Goal: Task Accomplishment & Management: Complete application form

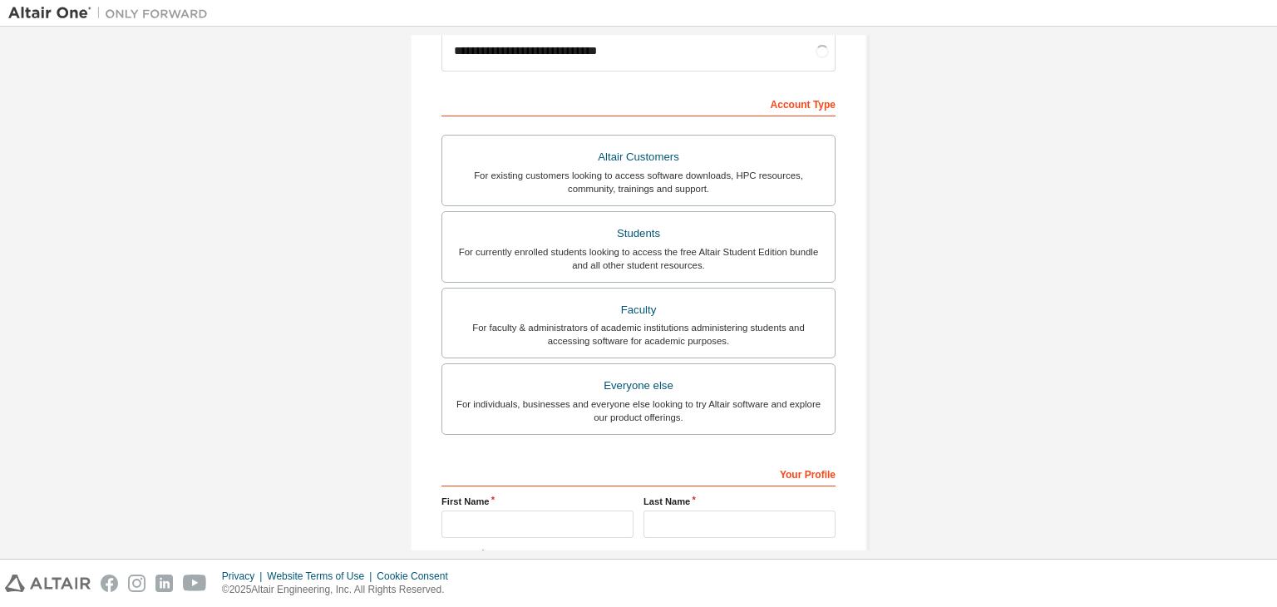
scroll to position [211, 0]
click at [638, 230] on div "Students" at bounding box center [638, 231] width 373 height 23
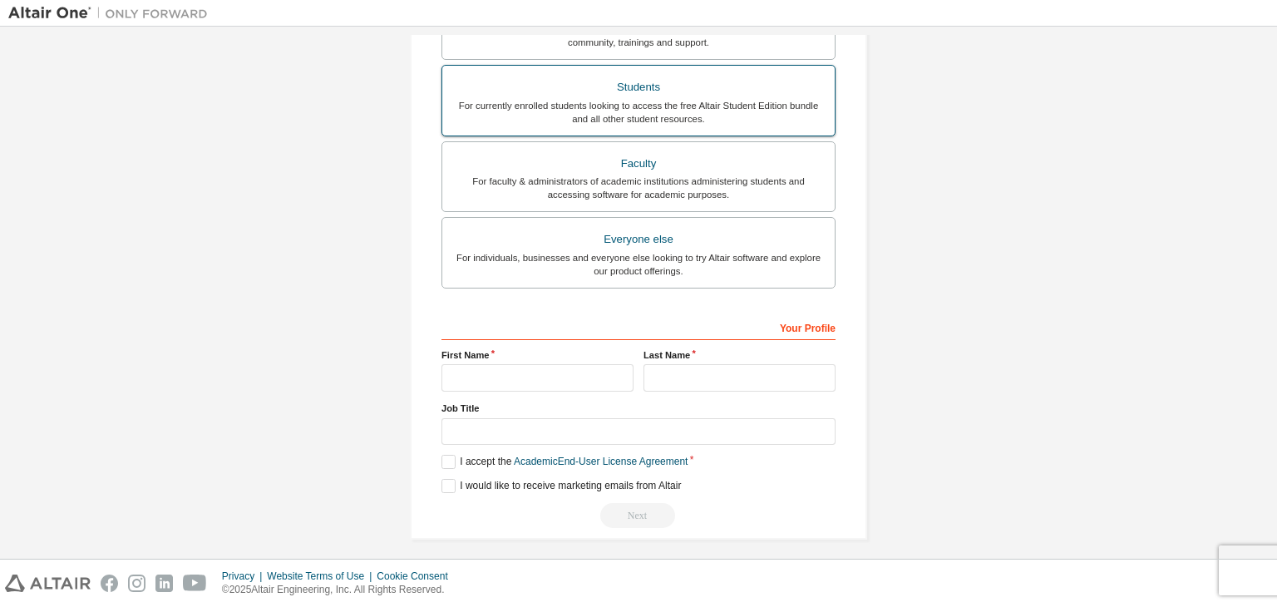
scroll to position [362, 0]
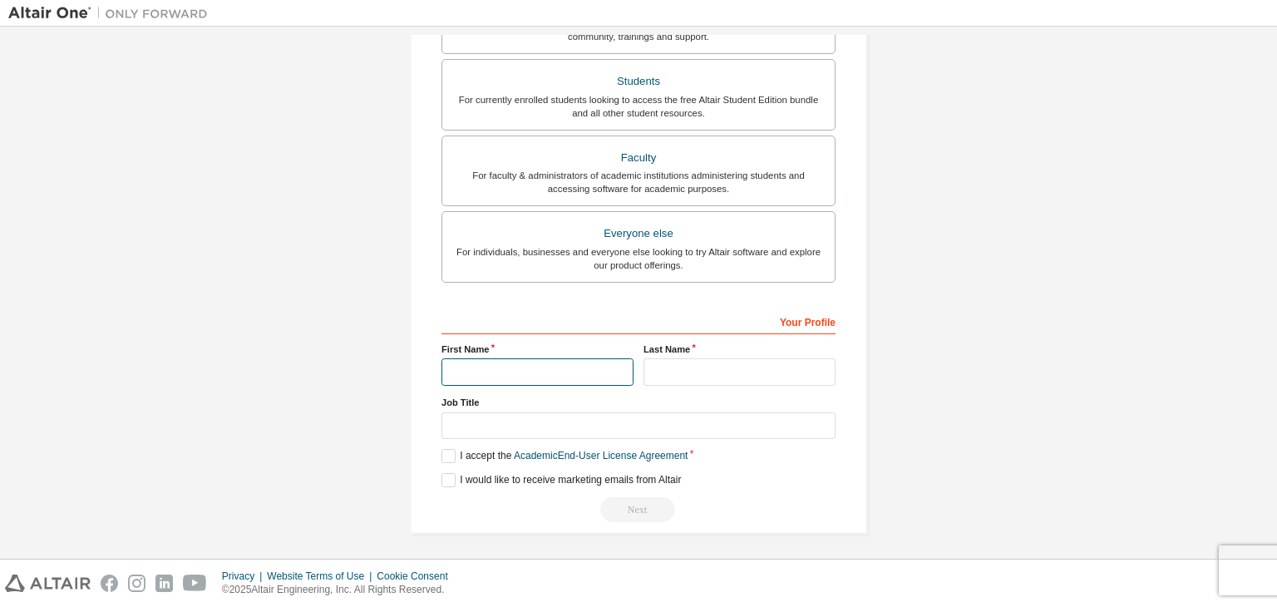
click at [581, 363] on input "text" at bounding box center [538, 371] width 192 height 27
click at [579, 364] on input "text" at bounding box center [538, 371] width 192 height 27
type input "**********"
click at [696, 377] on input "text" at bounding box center [740, 371] width 192 height 27
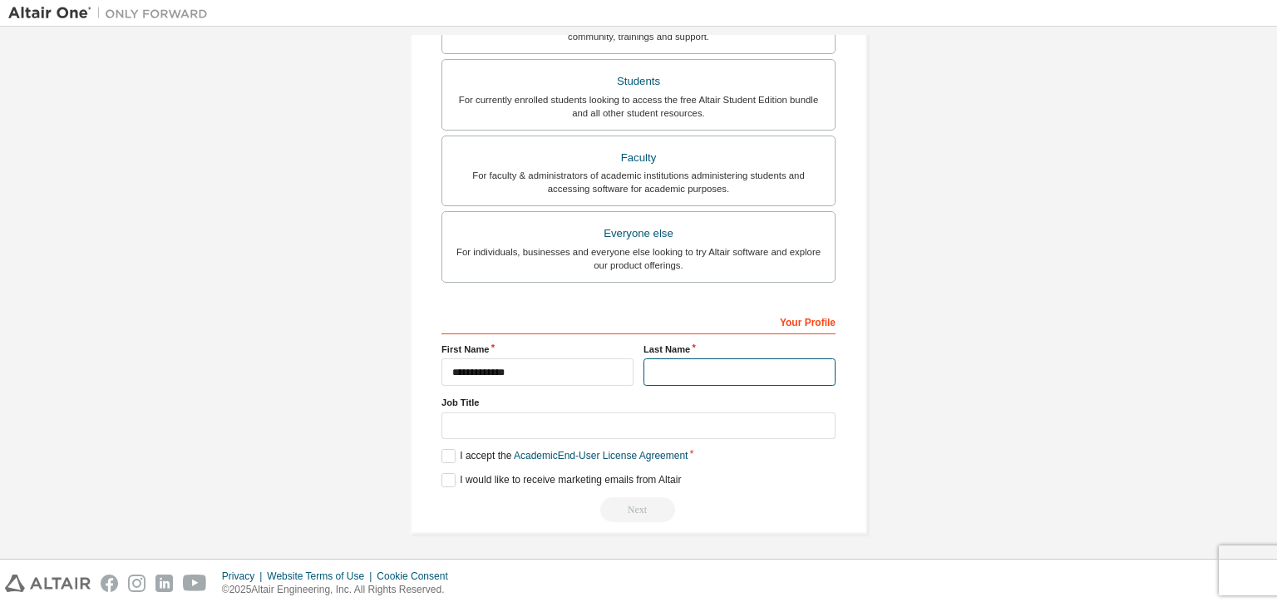
type input "*"
click at [599, 425] on input "text" at bounding box center [639, 426] width 394 height 27
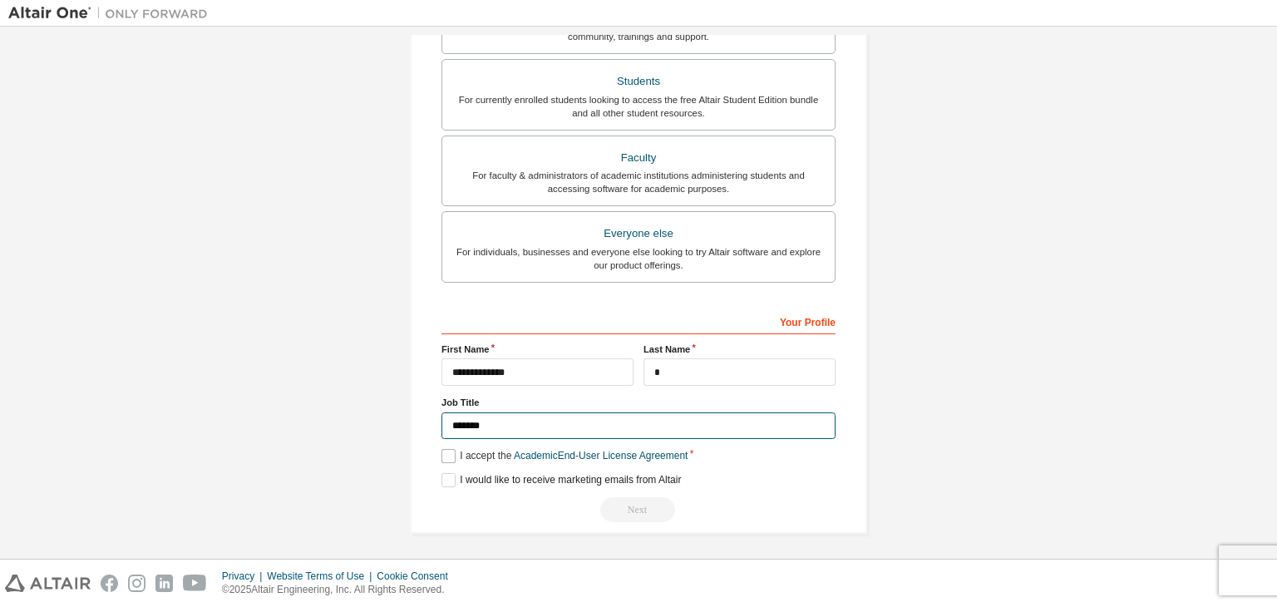
type input "*******"
click at [442, 452] on label "I accept the Academic End-User License Agreement" at bounding box center [565, 456] width 246 height 14
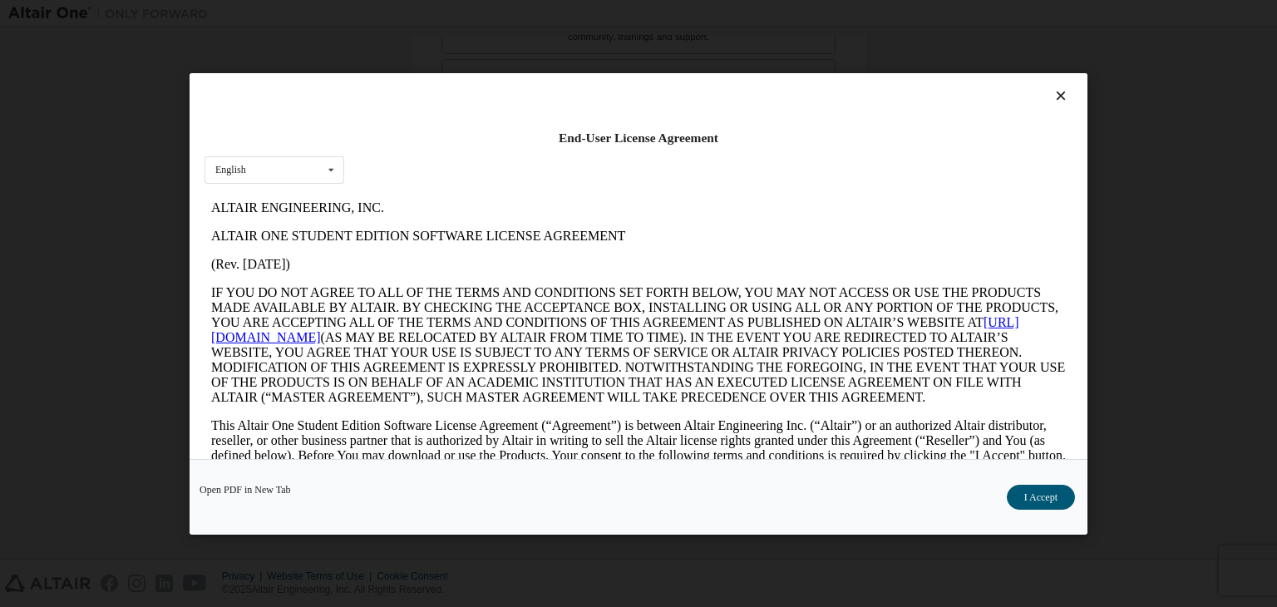
scroll to position [0, 0]
click at [1031, 486] on button "I Accept" at bounding box center [1041, 497] width 68 height 25
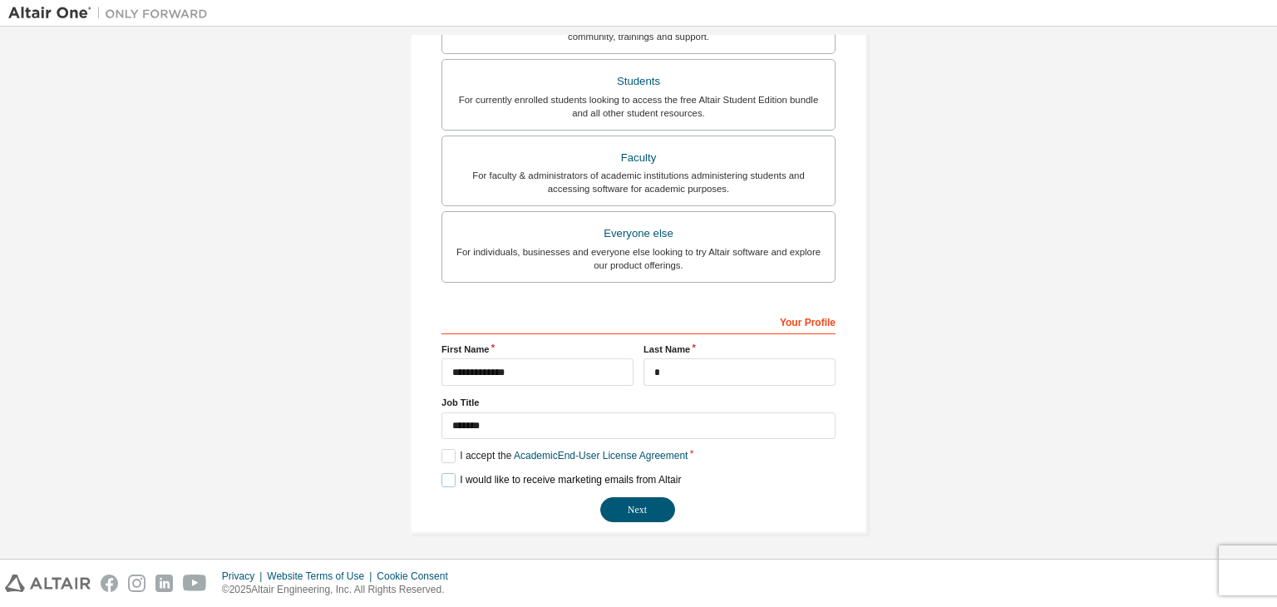
click at [442, 479] on label "I would like to receive marketing emails from Altair" at bounding box center [562, 480] width 240 height 14
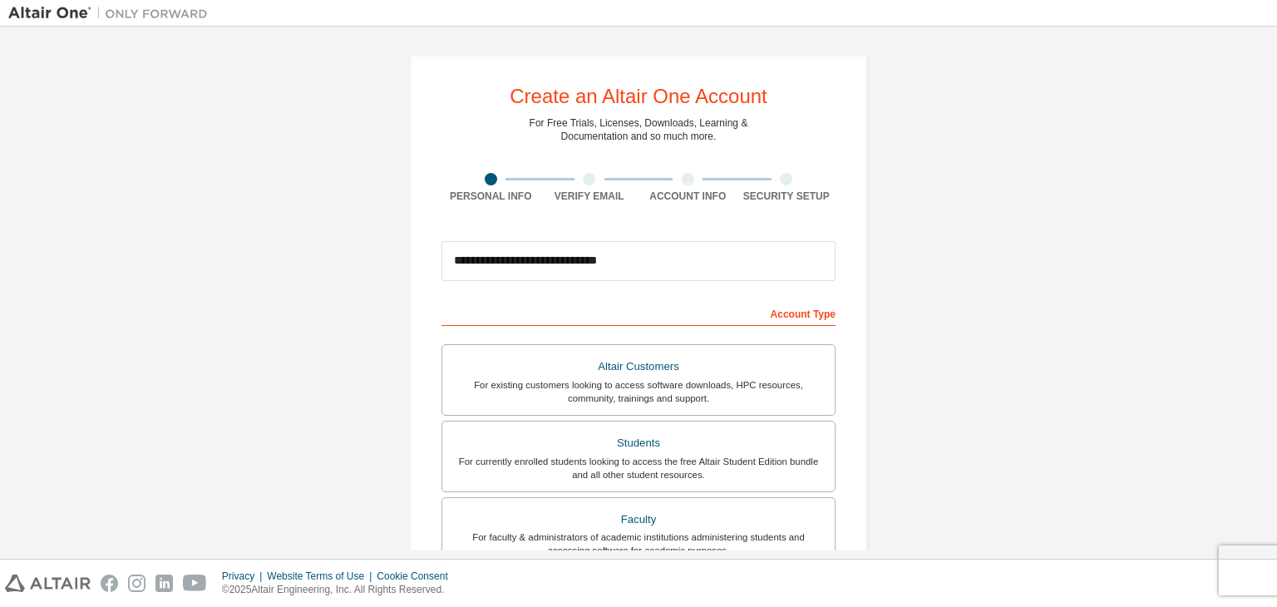
scroll to position [362, 0]
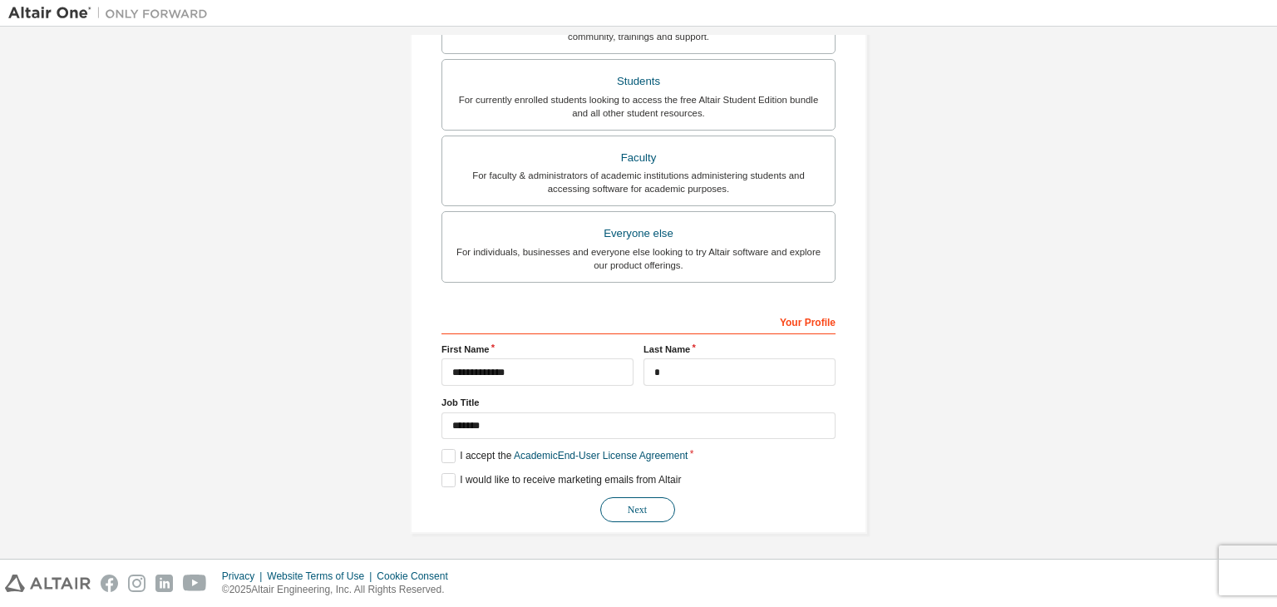
click at [625, 504] on button "Next" at bounding box center [637, 509] width 75 height 25
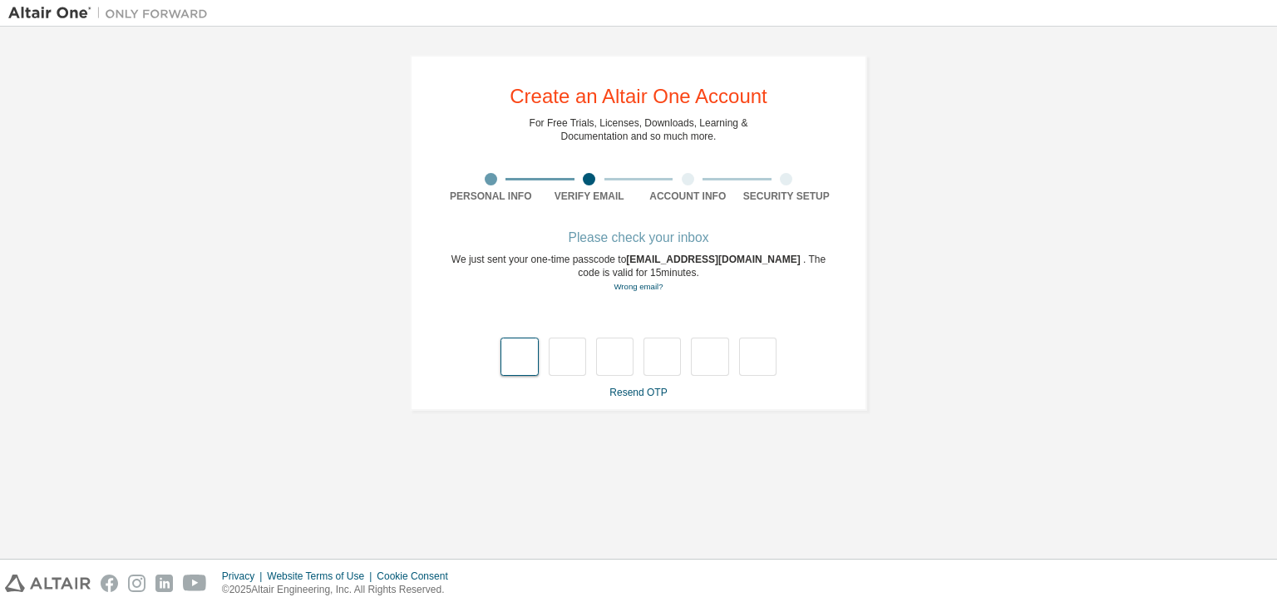
type input "*"
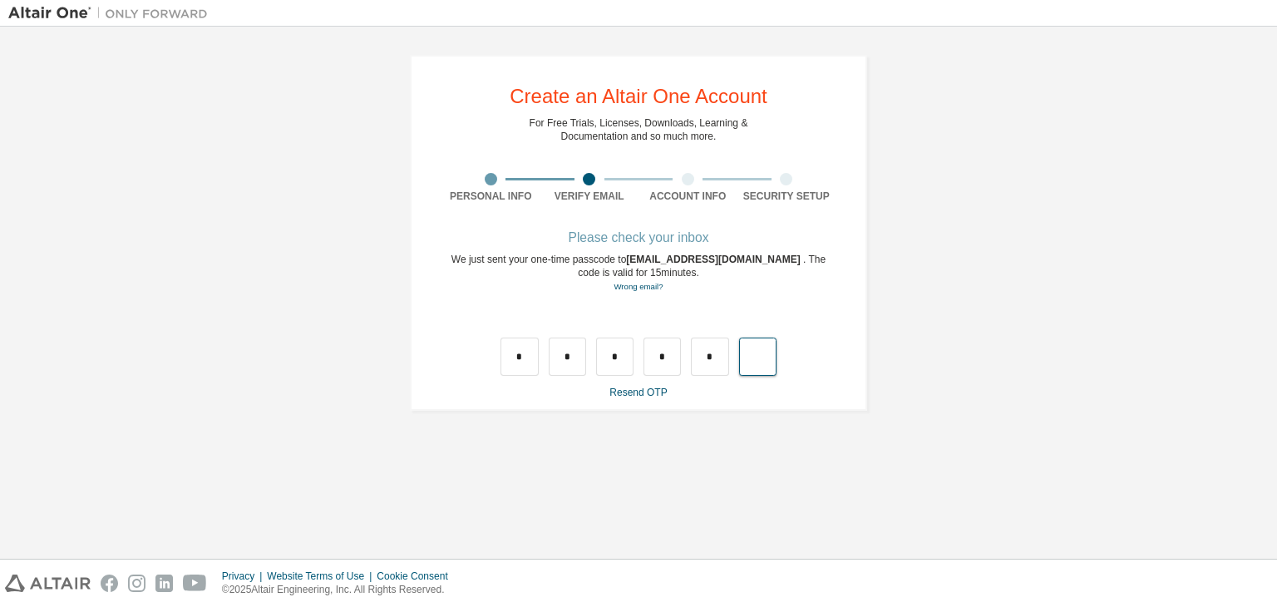
type input "*"
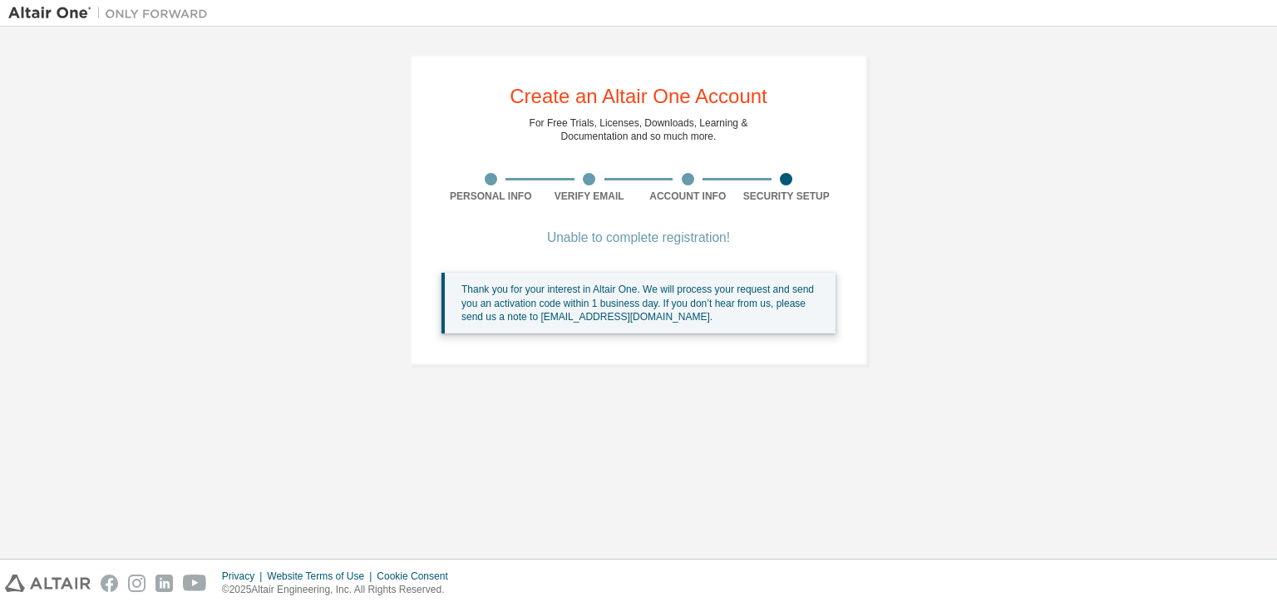
click at [283, 129] on div "Create an Altair One Account For Free Trials, Licenses, Downloads, Learning & D…" at bounding box center [638, 210] width 1261 height 350
